Goal: Communication & Community: Connect with others

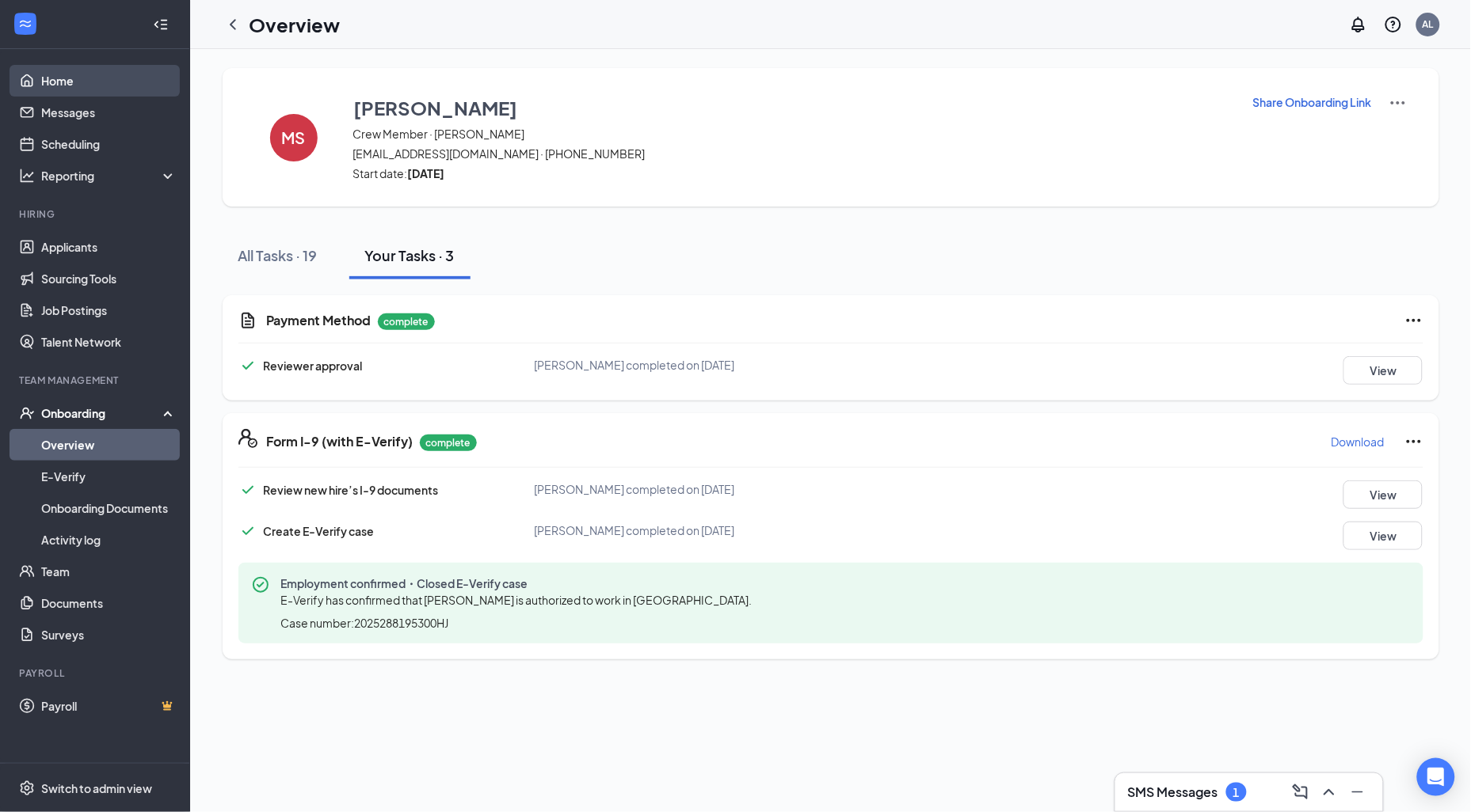
click at [42, 75] on link "Home" at bounding box center [109, 80] width 136 height 32
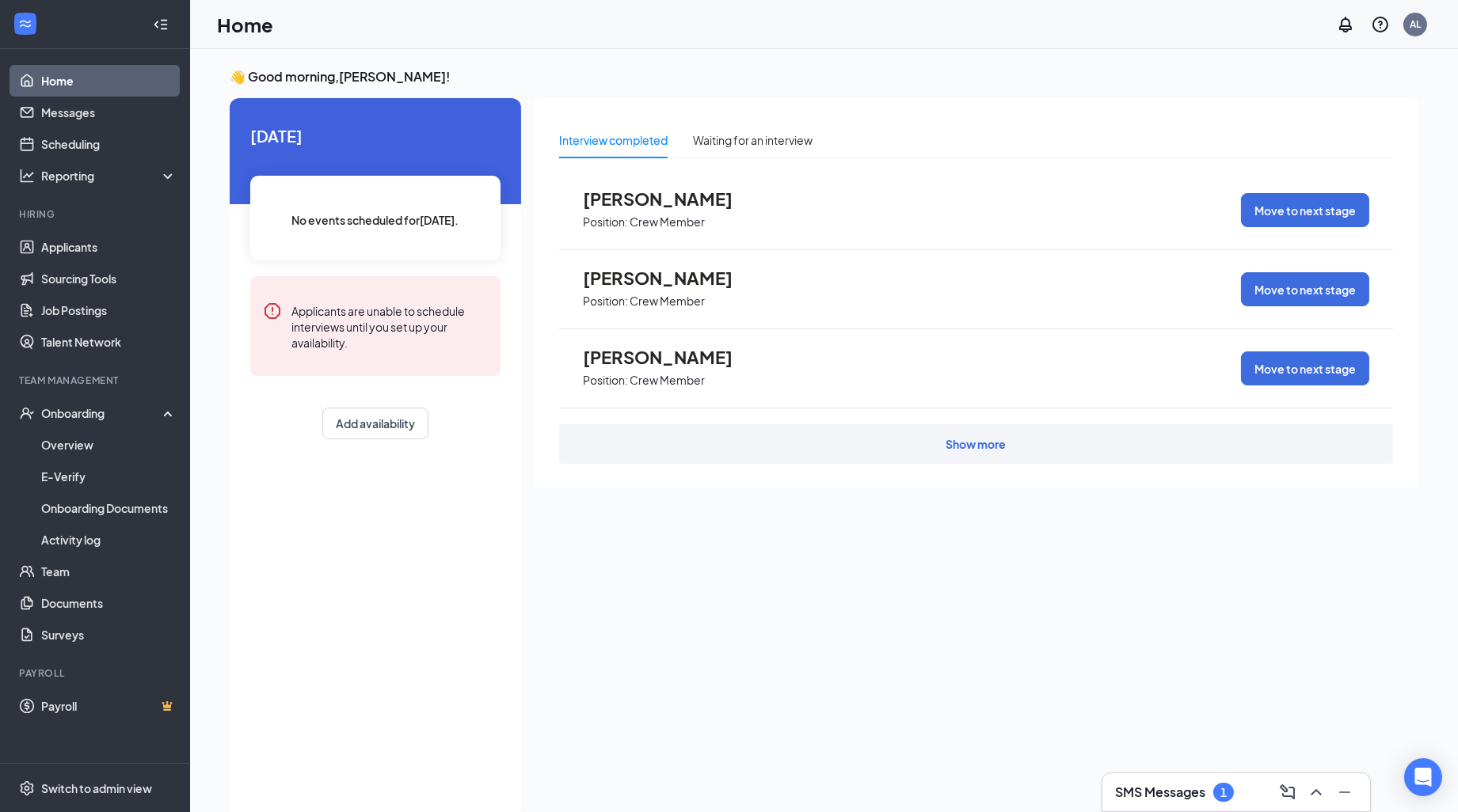
click at [1176, 787] on h3 "SMS Messages" at bounding box center [1160, 793] width 90 height 18
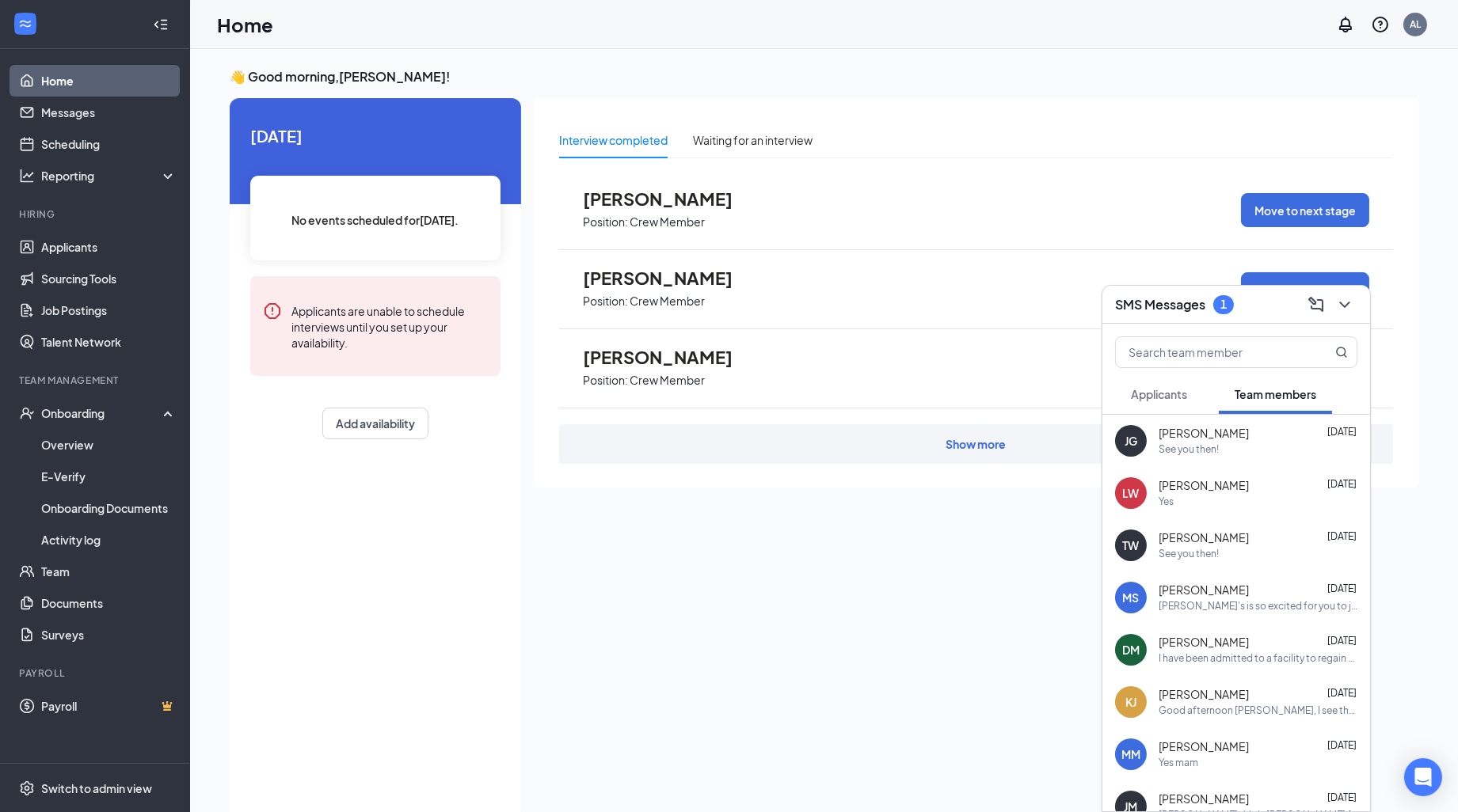
click at [1220, 307] on div "1" at bounding box center [1224, 304] width 21 height 19
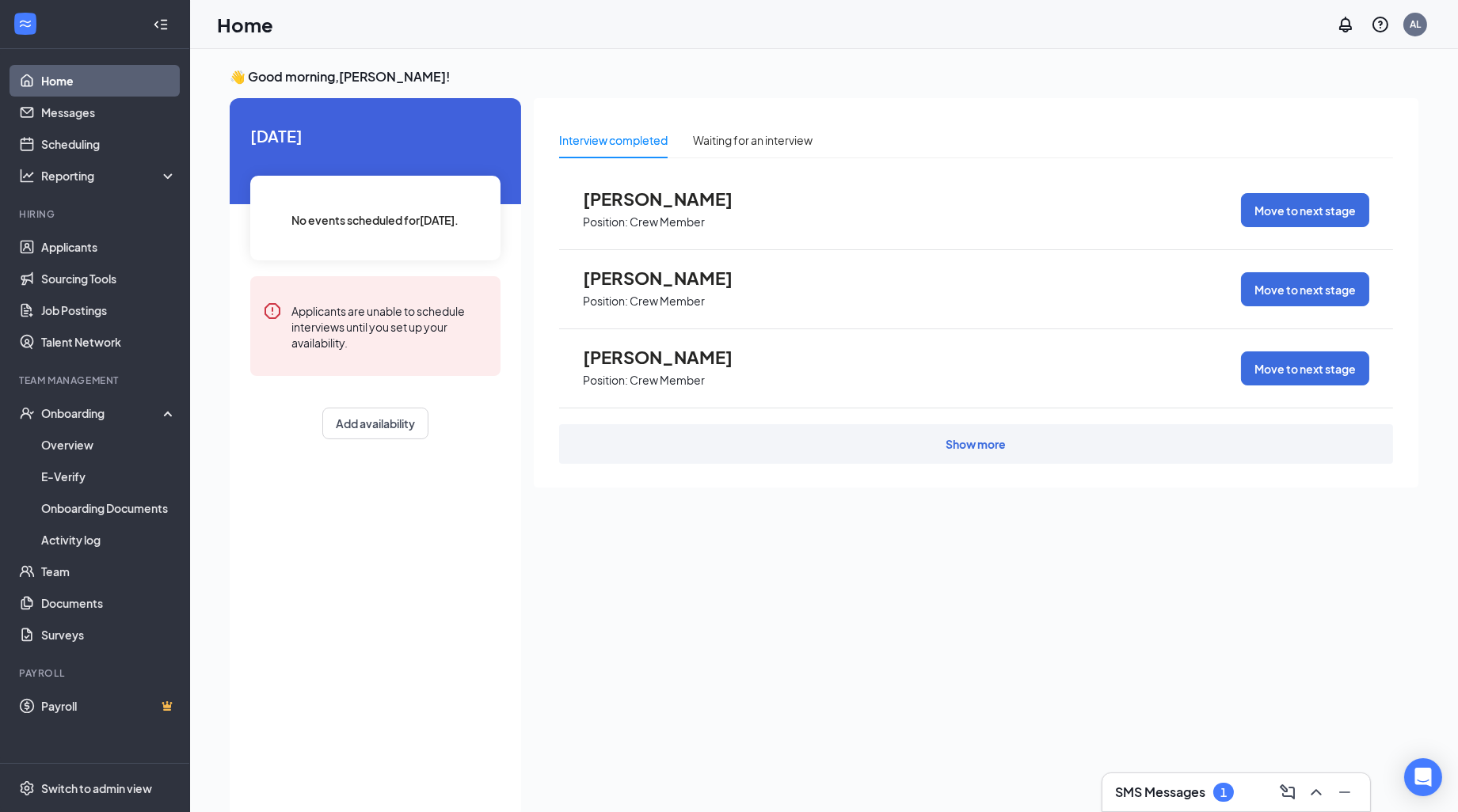
click at [1210, 785] on div "SMS Messages 1" at bounding box center [1175, 792] width 119 height 19
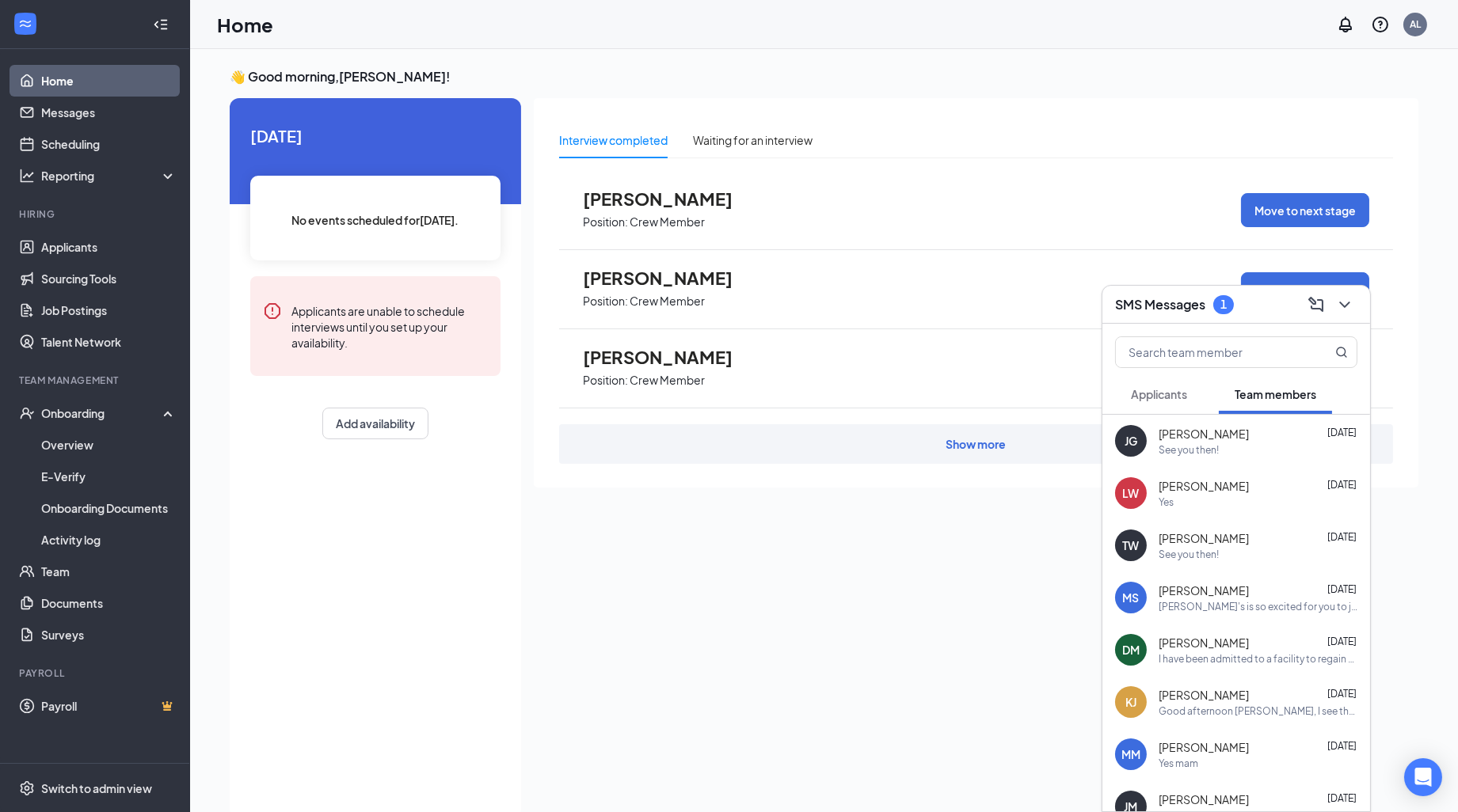
click at [975, 564] on div "Interview completed Waiting for an interview [PERSON_NAME] Position: Crew Membe…" at bounding box center [976, 453] width 885 height 711
click at [79, 115] on link "Messages" at bounding box center [109, 112] width 136 height 32
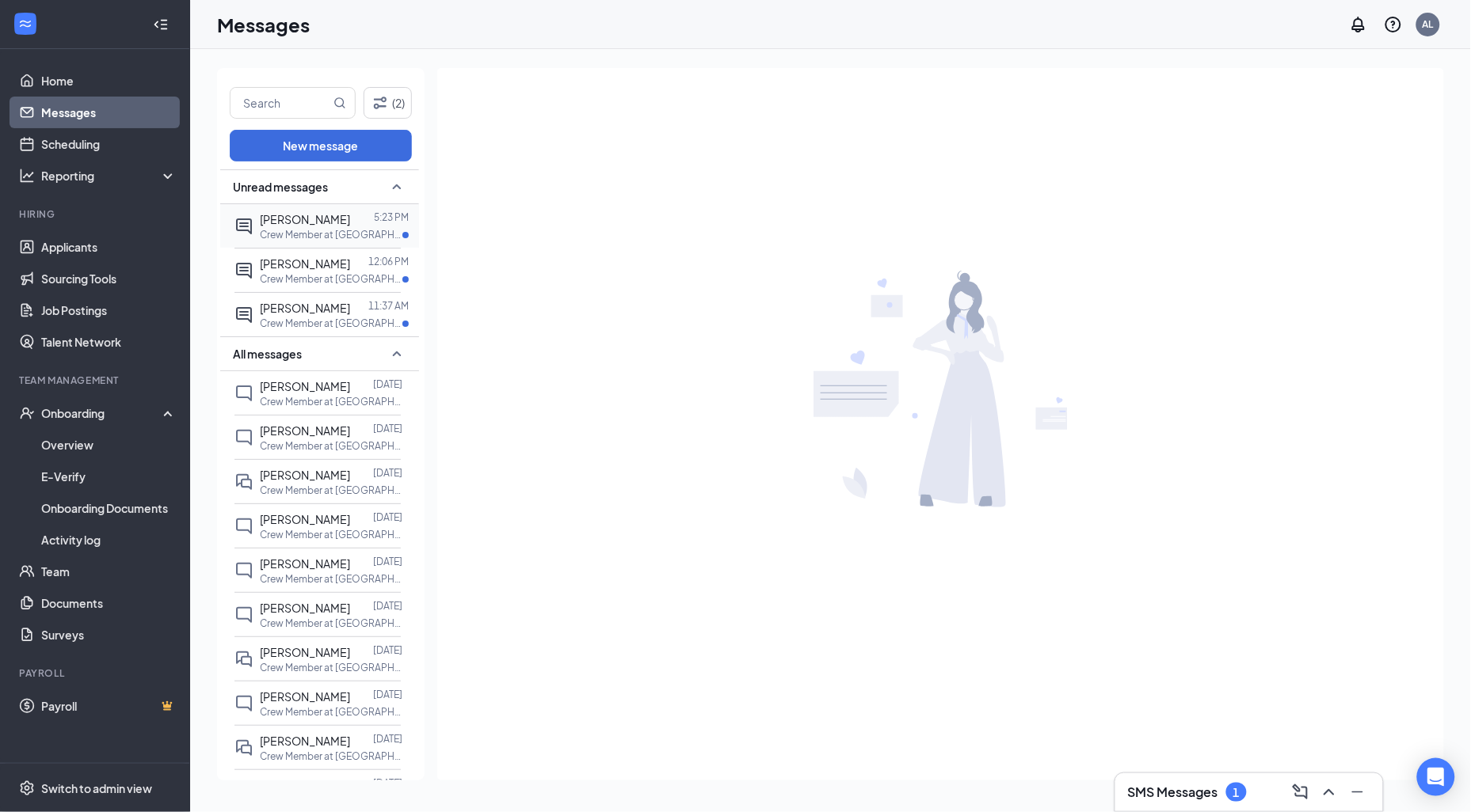
click at [306, 222] on span "[PERSON_NAME]" at bounding box center [305, 219] width 90 height 14
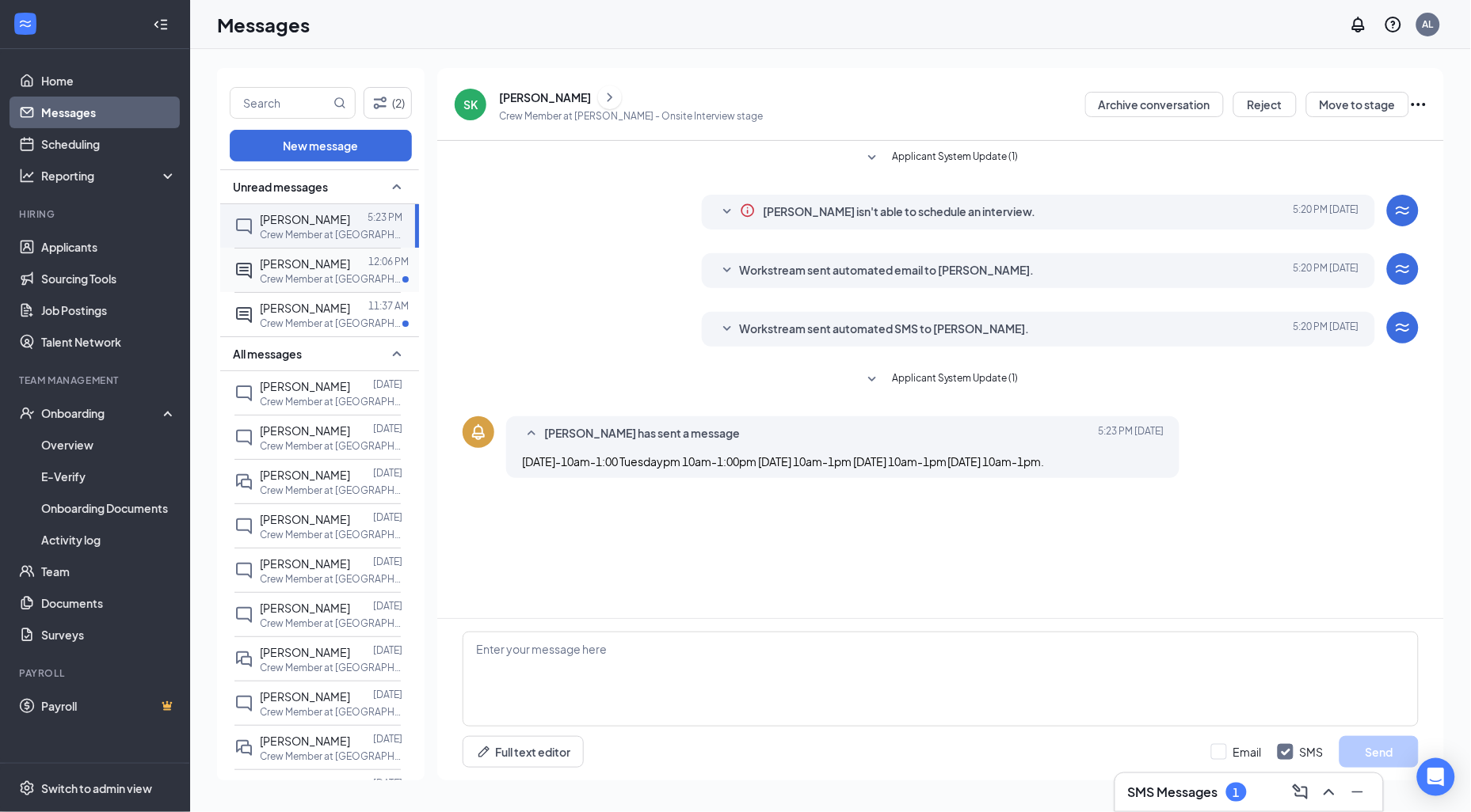
click at [310, 264] on span "[PERSON_NAME]" at bounding box center [305, 264] width 90 height 14
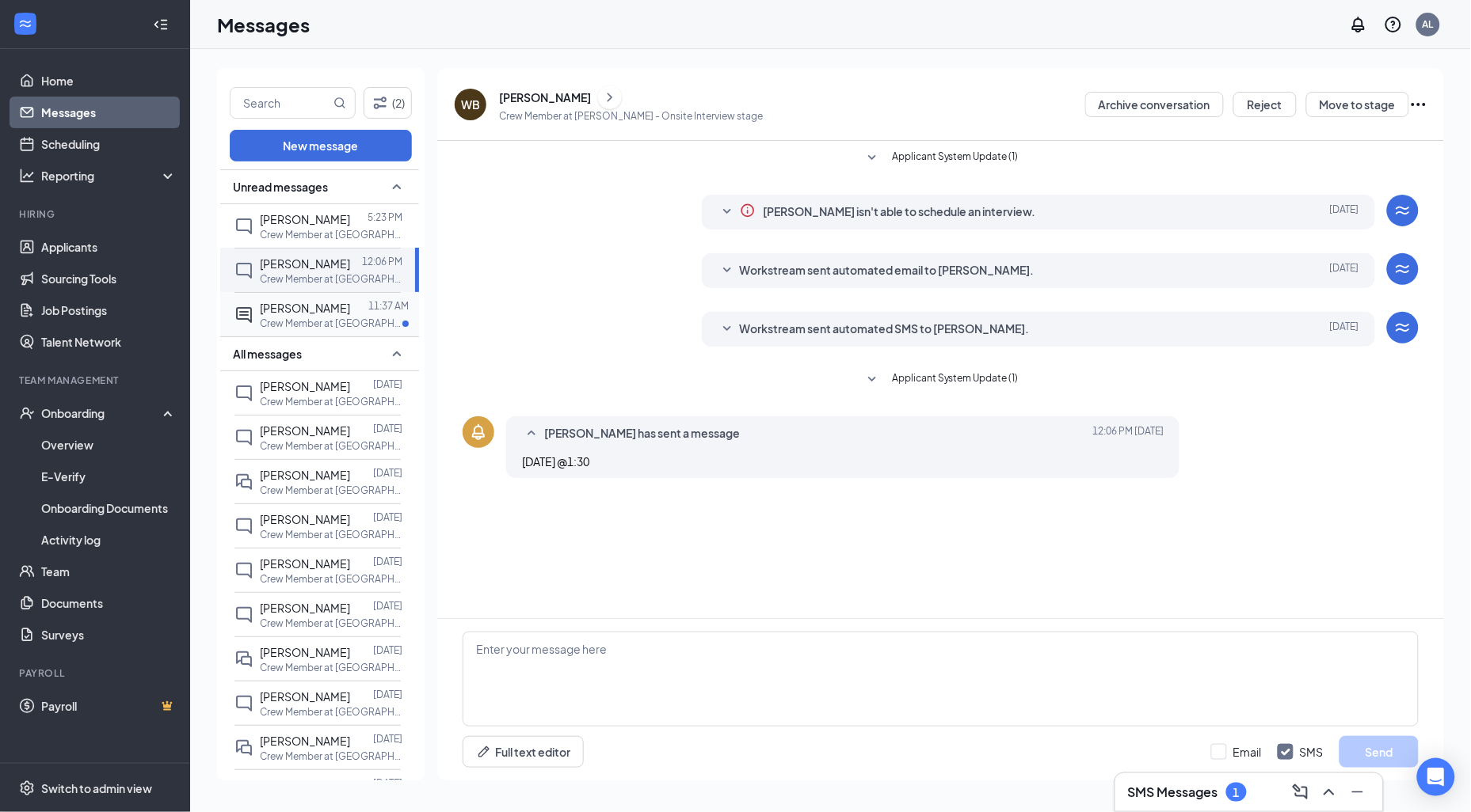
click at [310, 305] on span "[PERSON_NAME]" at bounding box center [305, 308] width 90 height 14
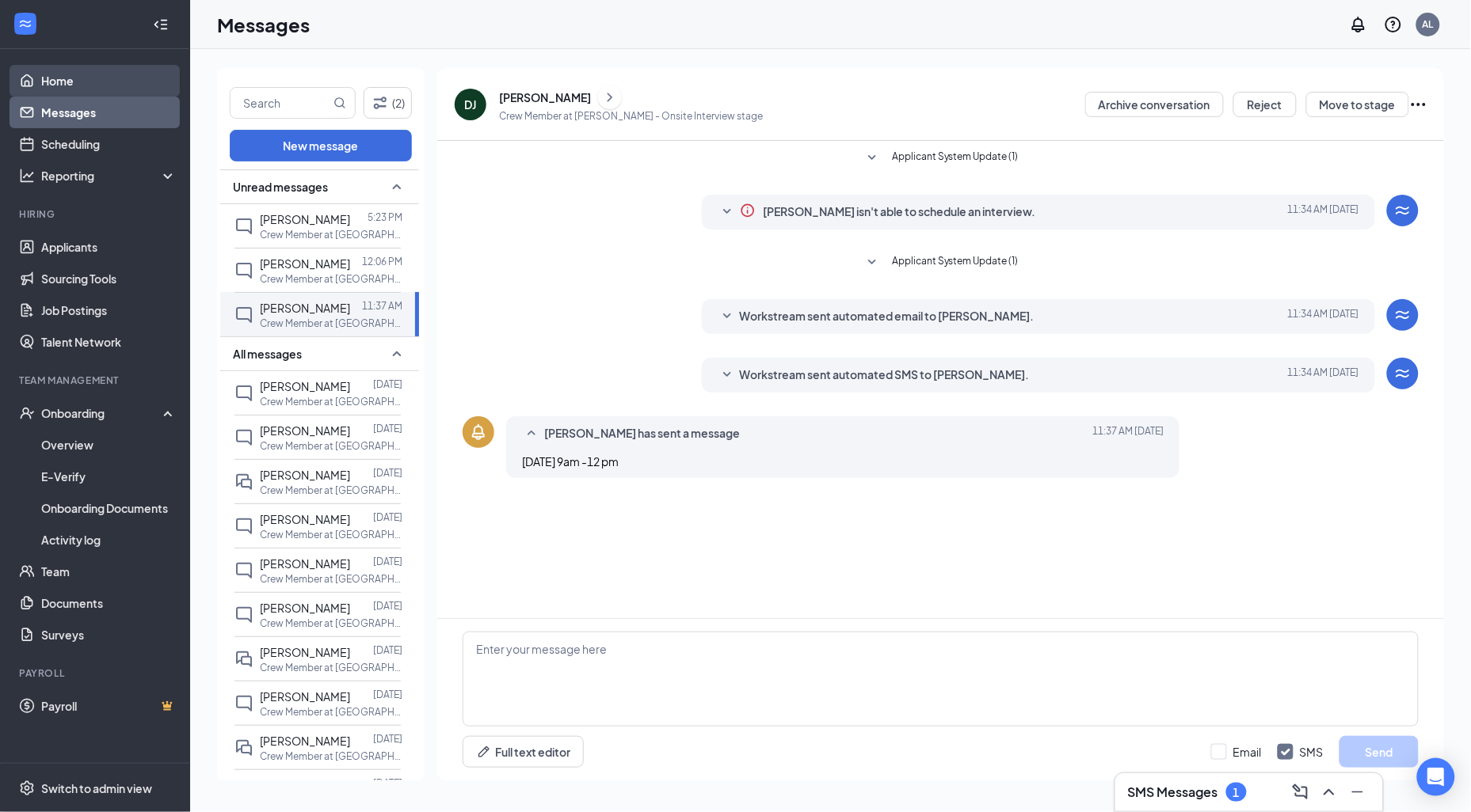
click at [83, 90] on link "Home" at bounding box center [109, 80] width 136 height 32
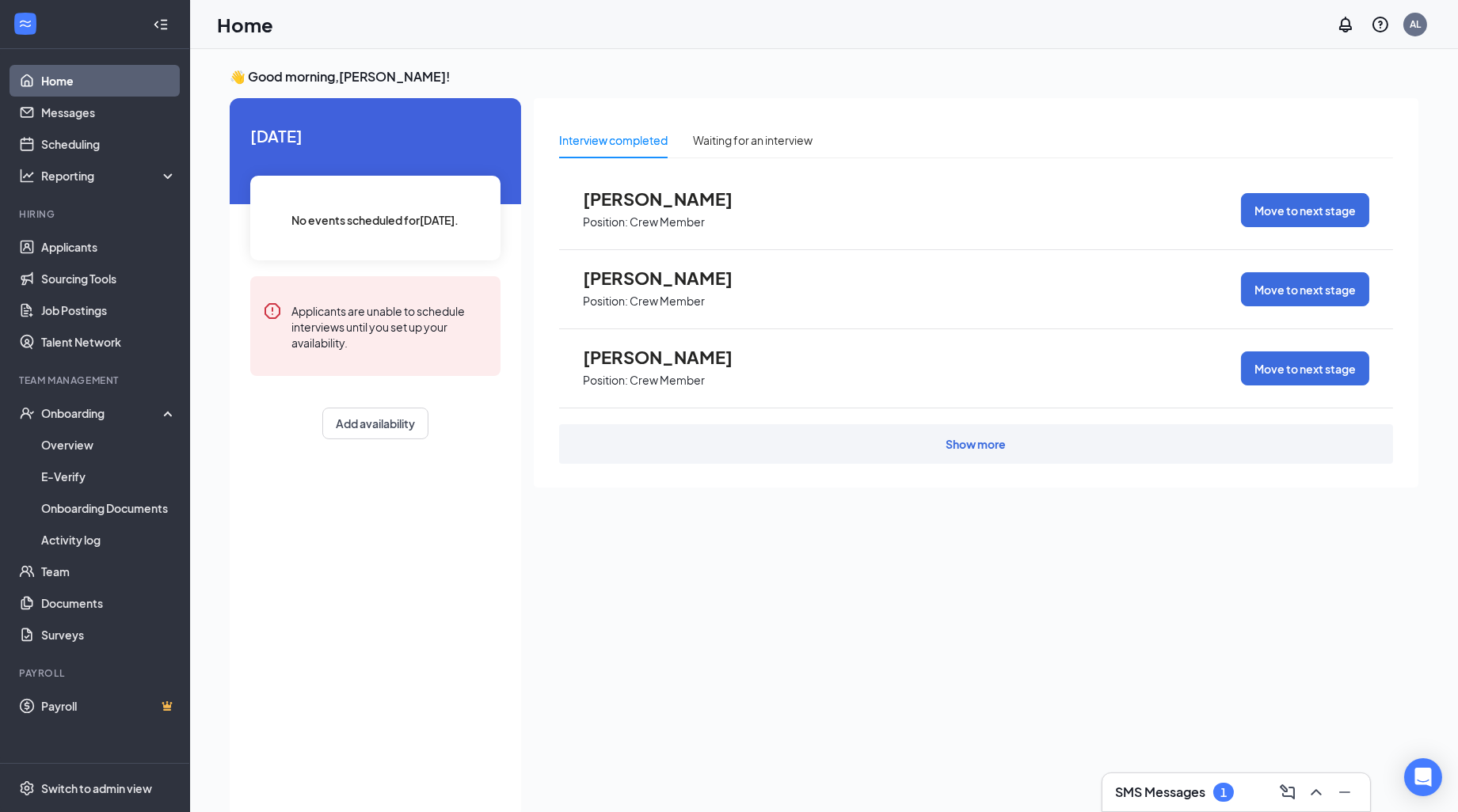
click at [90, 84] on link "Home" at bounding box center [109, 80] width 136 height 32
click at [96, 242] on link "Applicants" at bounding box center [109, 247] width 136 height 32
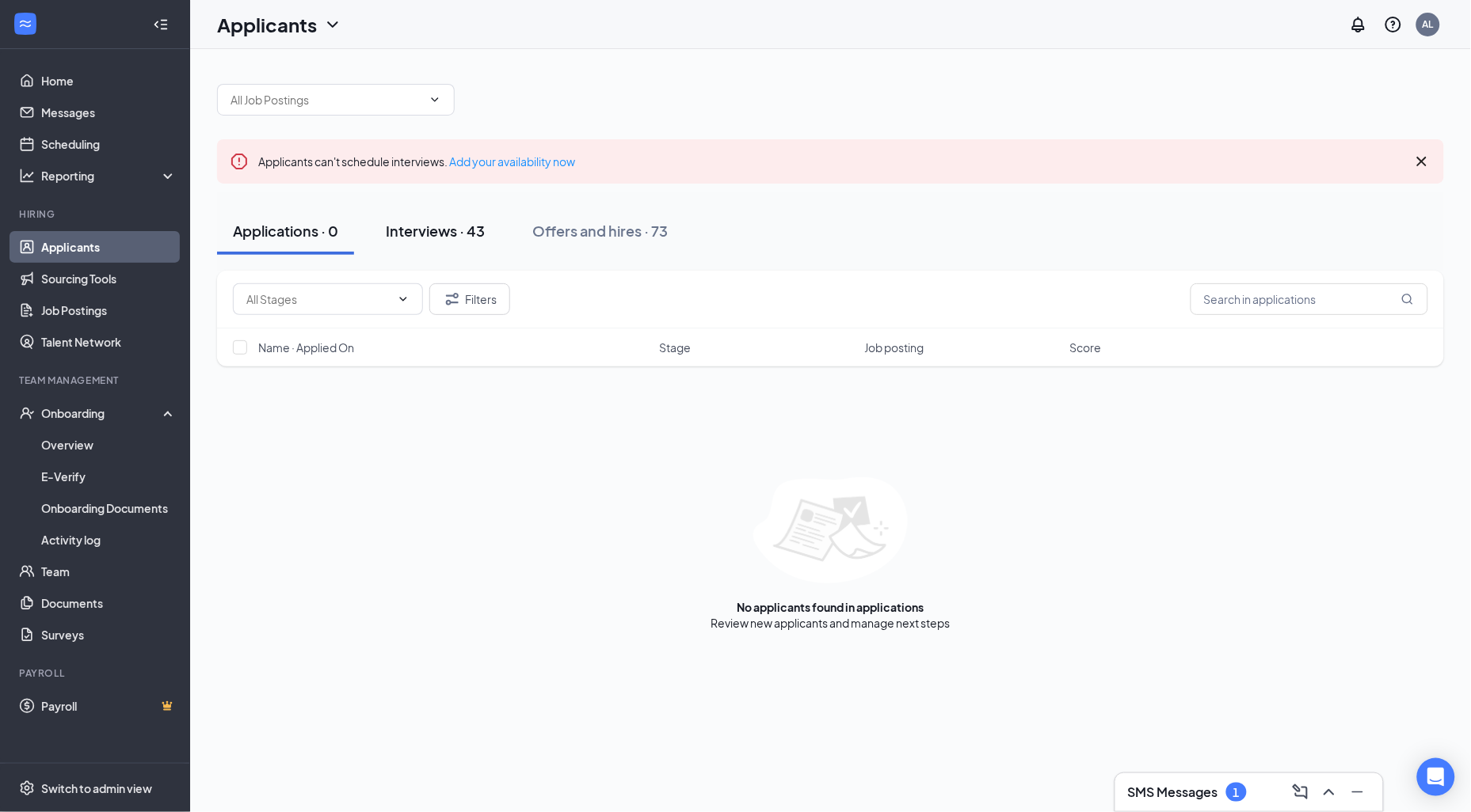
click at [465, 234] on div "Interviews · 43" at bounding box center [435, 231] width 99 height 20
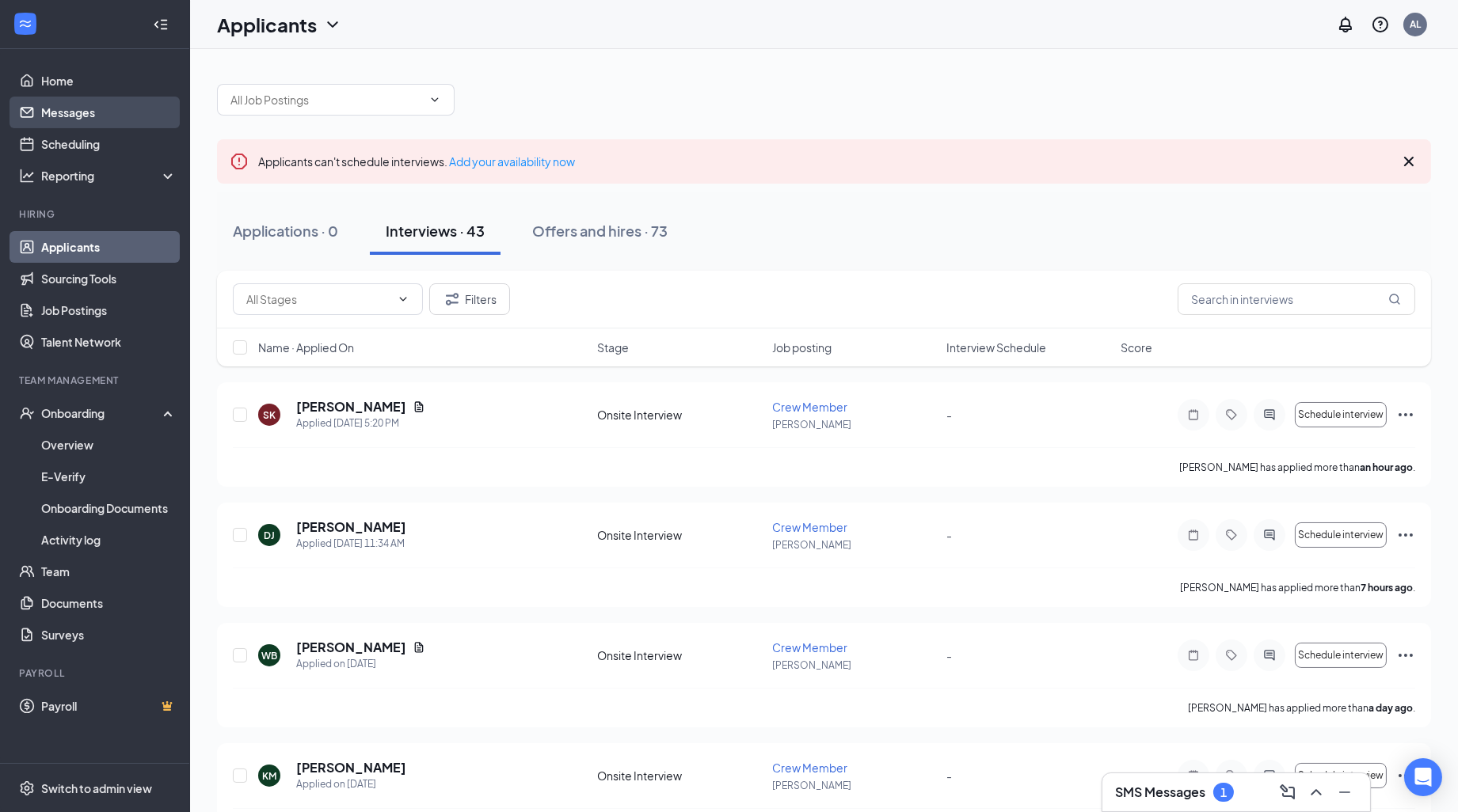
click at [113, 108] on link "Messages" at bounding box center [109, 112] width 136 height 32
